Goal: Information Seeking & Learning: Learn about a topic

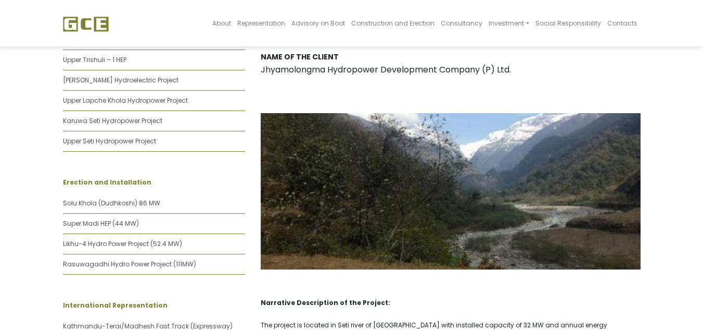
scroll to position [521, 0]
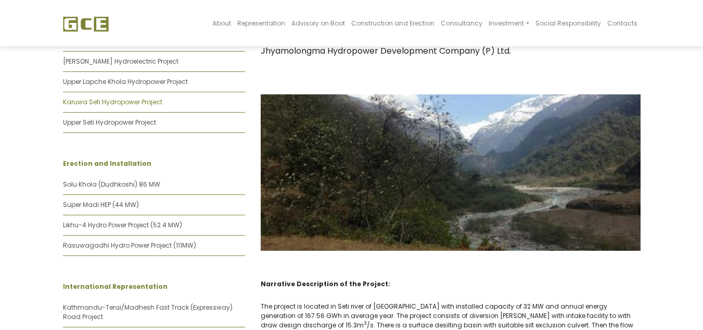
click at [134, 97] on link "Karuwa Seti Hydropower Project" at bounding box center [112, 101] width 99 height 9
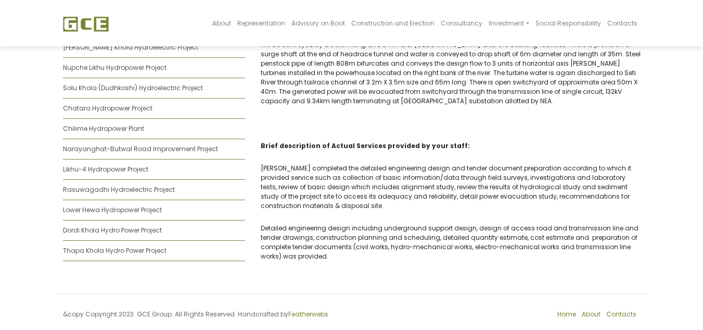
scroll to position [817, 0]
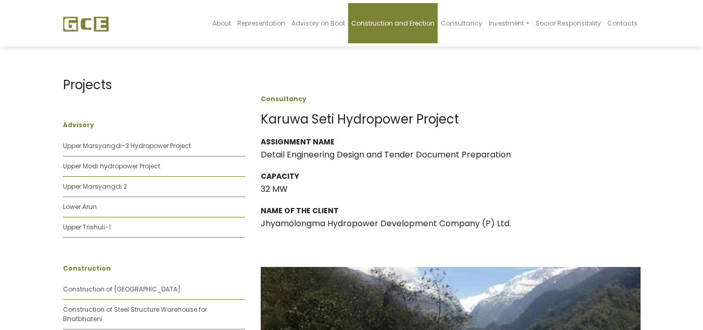
click at [394, 32] on link "Construction and Erection" at bounding box center [393, 23] width 90 height 40
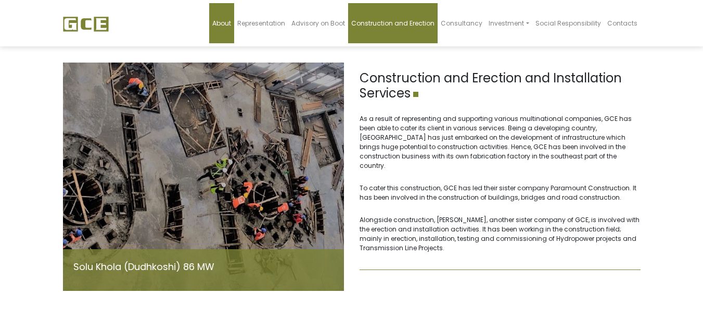
click at [231, 24] on span "About" at bounding box center [221, 23] width 19 height 9
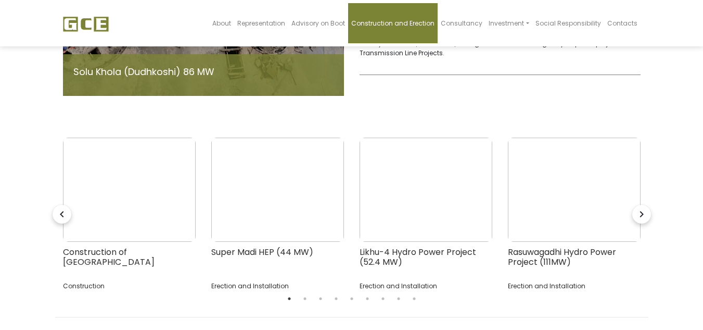
scroll to position [225, 0]
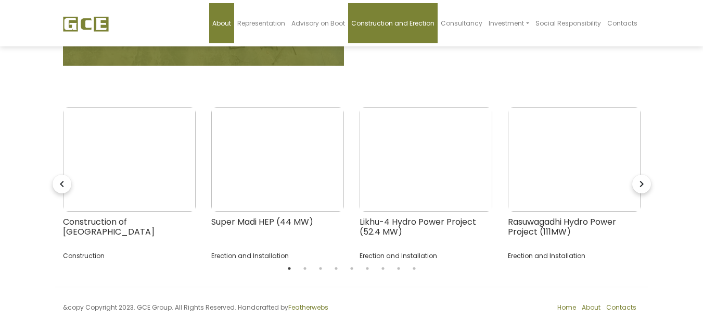
click at [231, 22] on span "About" at bounding box center [221, 23] width 19 height 9
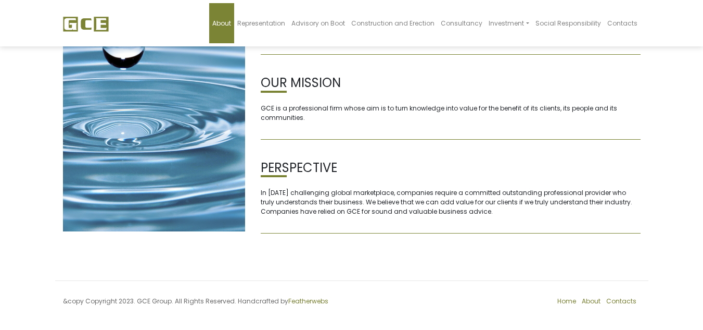
scroll to position [157, 0]
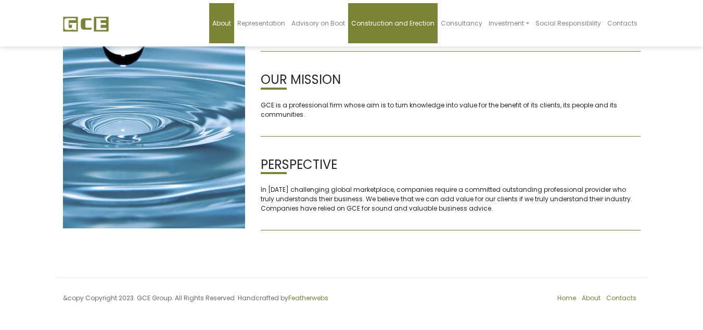
click at [416, 29] on link "Construction and Erection" at bounding box center [393, 23] width 90 height 40
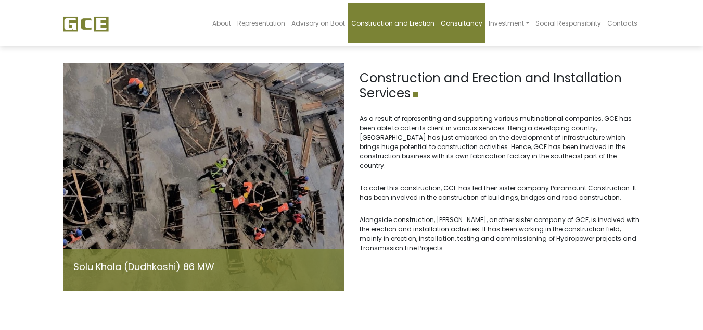
click at [454, 18] on link "Consultancy" at bounding box center [462, 23] width 48 height 40
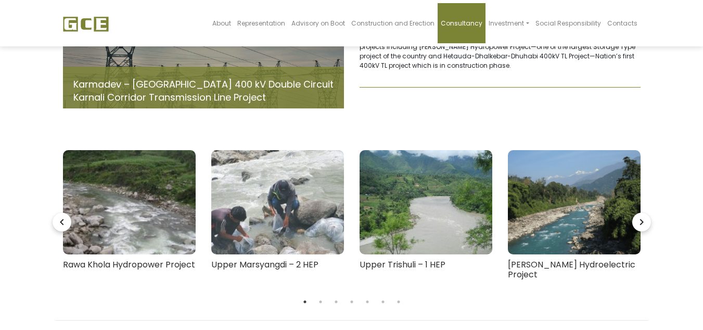
scroll to position [104, 0]
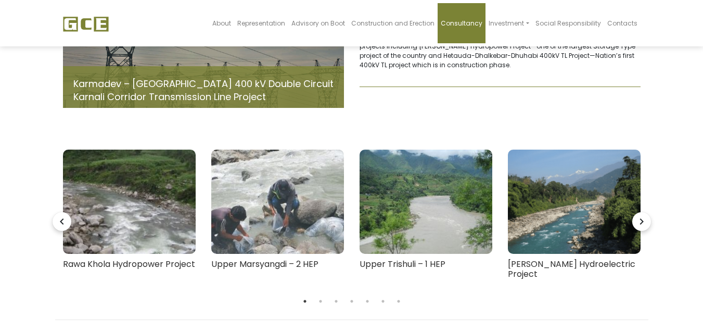
click at [643, 219] on icon "navigate_next" at bounding box center [642, 221] width 19 height 19
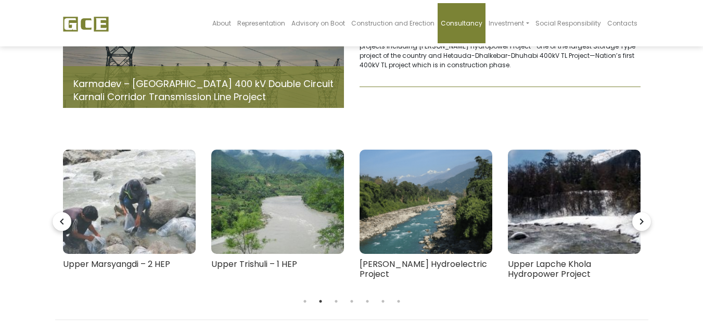
click at [643, 219] on icon "navigate_next" at bounding box center [642, 221] width 19 height 19
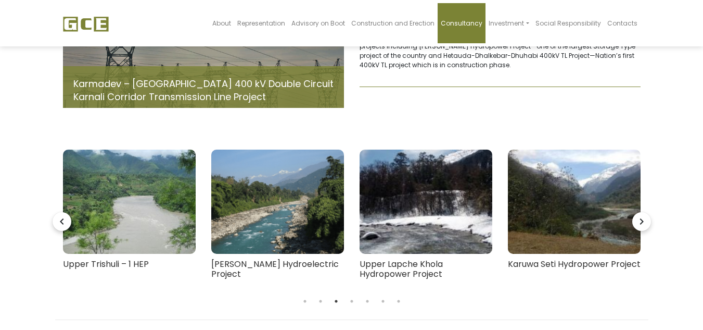
click at [643, 219] on icon "navigate_next" at bounding box center [642, 221] width 19 height 19
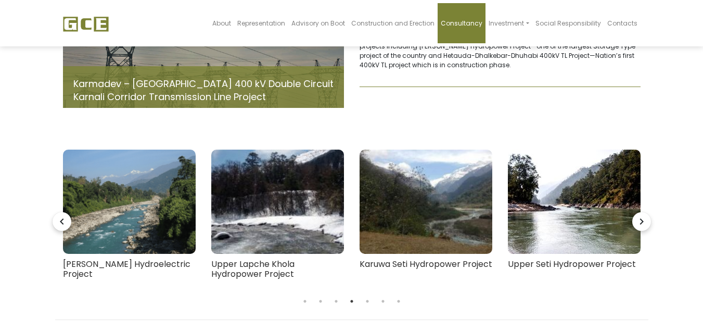
click at [643, 219] on icon "navigate_next" at bounding box center [642, 221] width 19 height 19
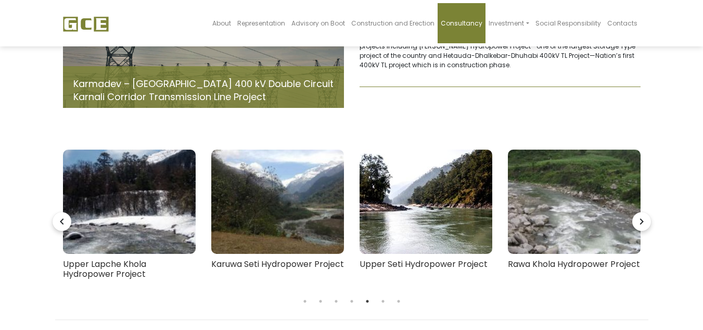
click at [643, 219] on icon "navigate_next" at bounding box center [642, 221] width 19 height 19
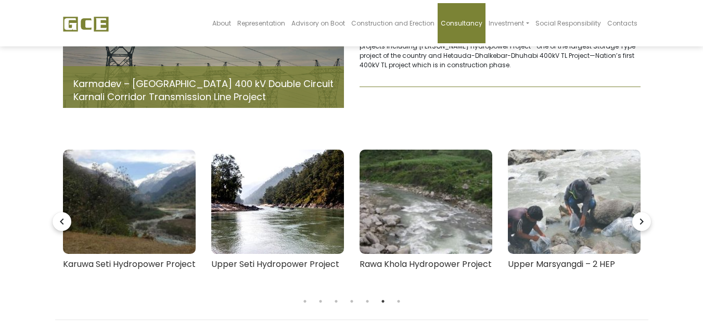
click at [643, 219] on icon "navigate_next" at bounding box center [642, 221] width 19 height 19
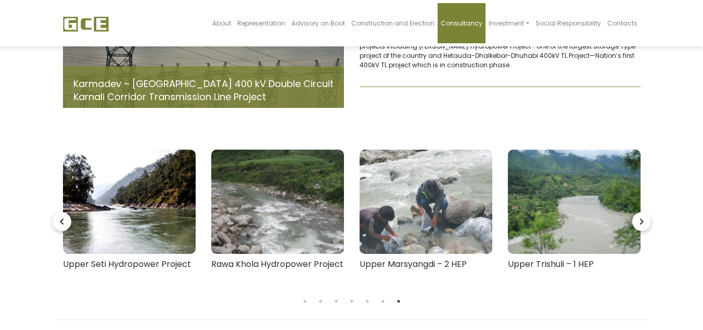
click at [643, 219] on icon "navigate_next" at bounding box center [642, 221] width 19 height 19
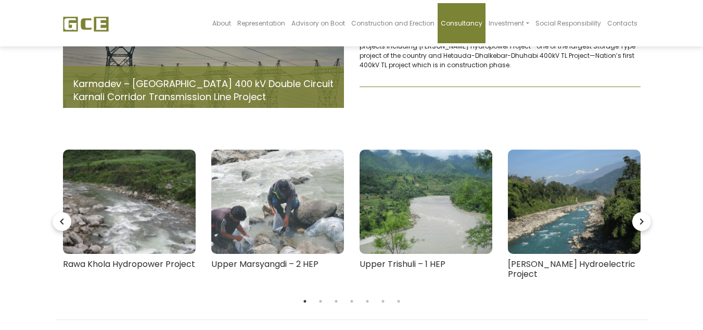
click at [643, 219] on icon "navigate_next" at bounding box center [642, 221] width 19 height 19
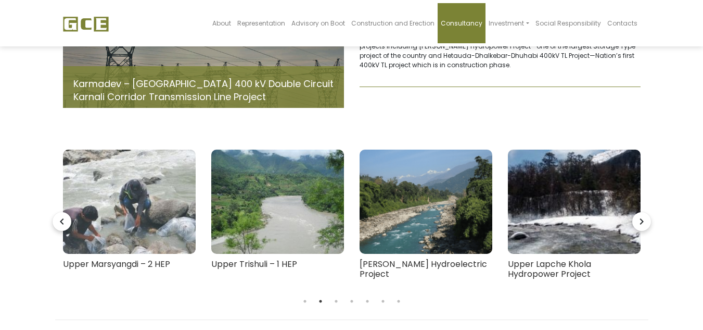
click at [643, 219] on icon "navigate_next" at bounding box center [642, 221] width 19 height 19
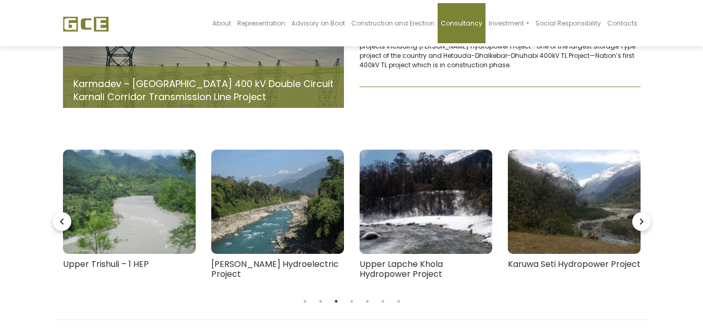
click at [643, 219] on icon "navigate_next" at bounding box center [642, 221] width 19 height 19
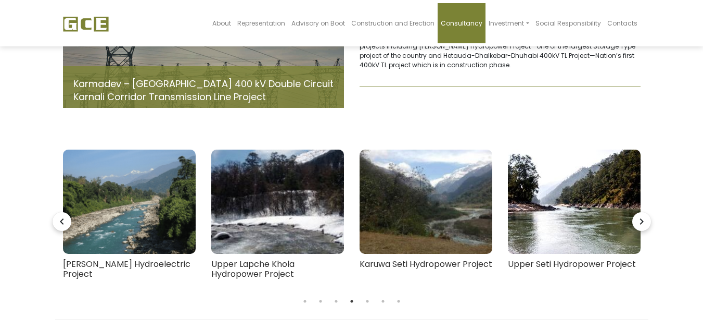
click at [643, 219] on icon "navigate_next" at bounding box center [642, 221] width 19 height 19
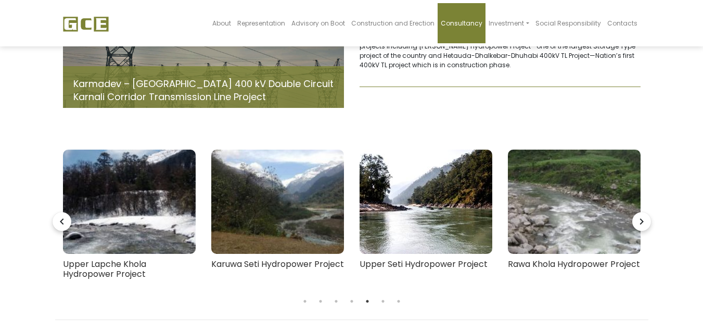
click at [643, 219] on icon "navigate_next" at bounding box center [642, 221] width 19 height 19
